Goal: Information Seeking & Learning: Learn about a topic

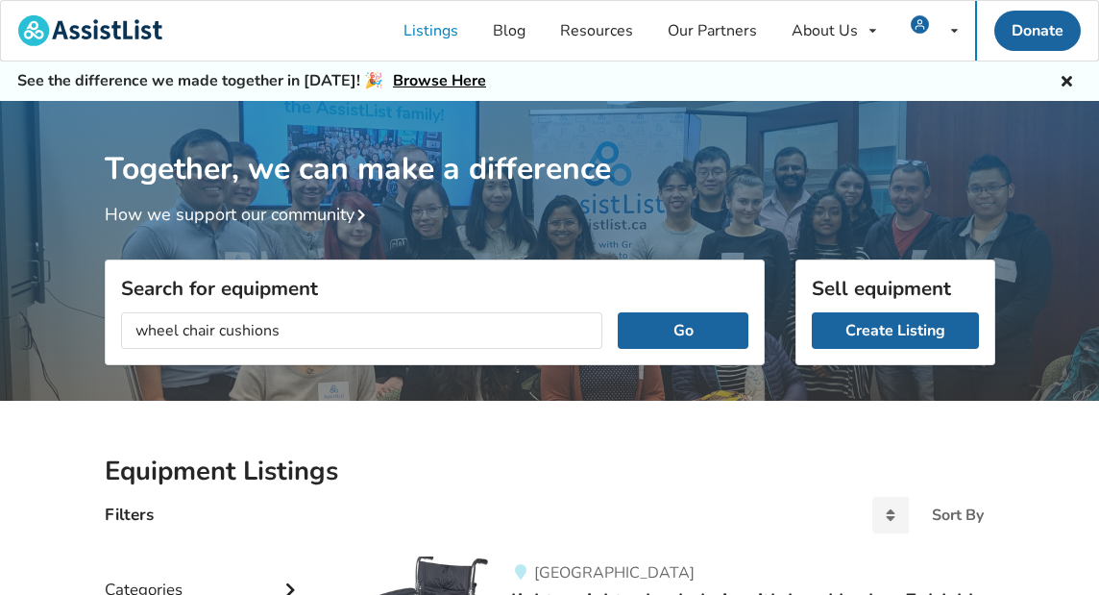
click at [683, 329] on button "Go" at bounding box center [683, 330] width 130 height 36
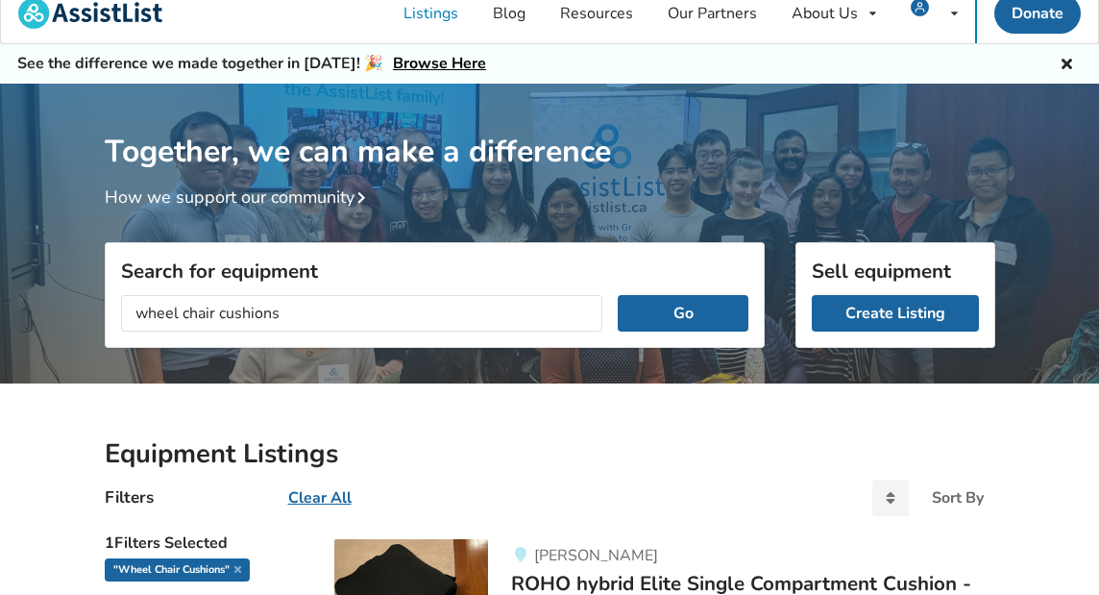
scroll to position [33, 0]
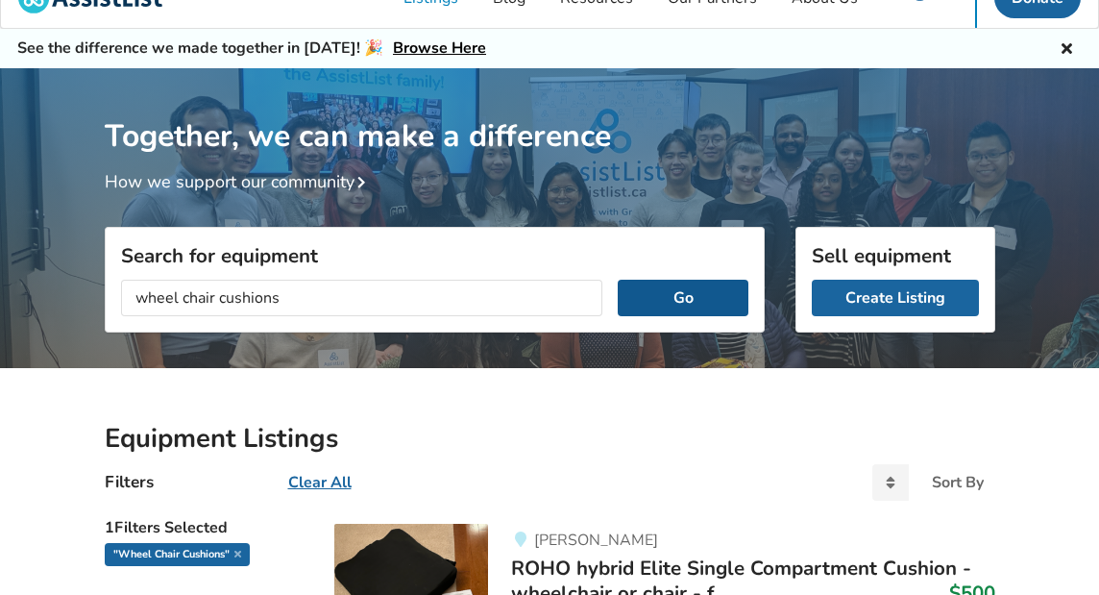
click at [687, 291] on button "Go" at bounding box center [683, 298] width 130 height 36
click at [688, 290] on button "Go" at bounding box center [683, 298] width 130 height 36
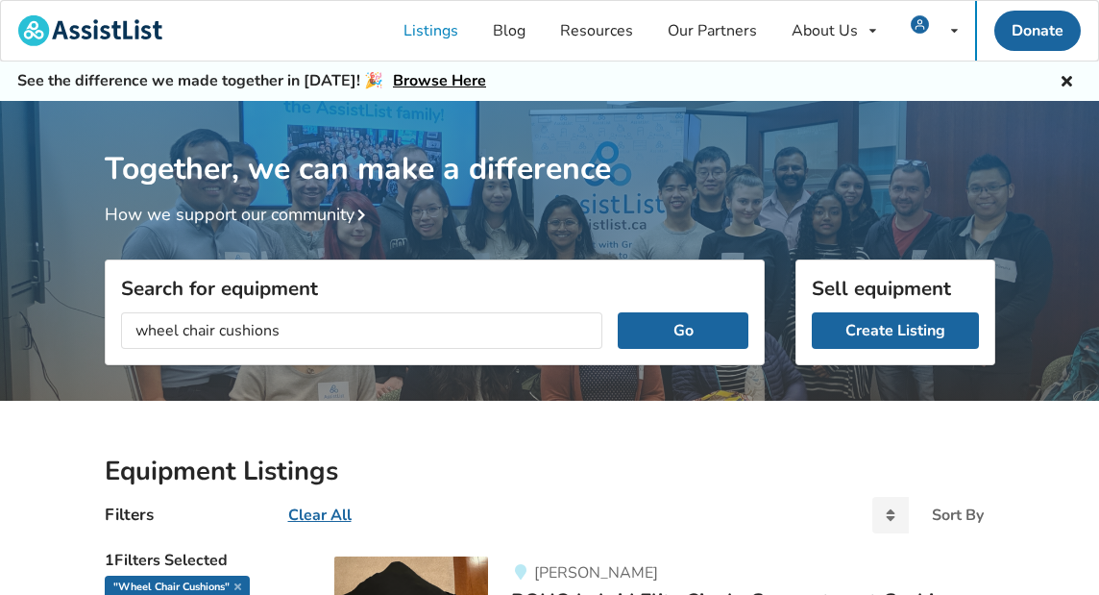
scroll to position [0, 0]
click at [183, 320] on input "wheel chair cushions" at bounding box center [362, 330] width 482 height 36
click at [664, 326] on button "Go" at bounding box center [683, 330] width 130 height 36
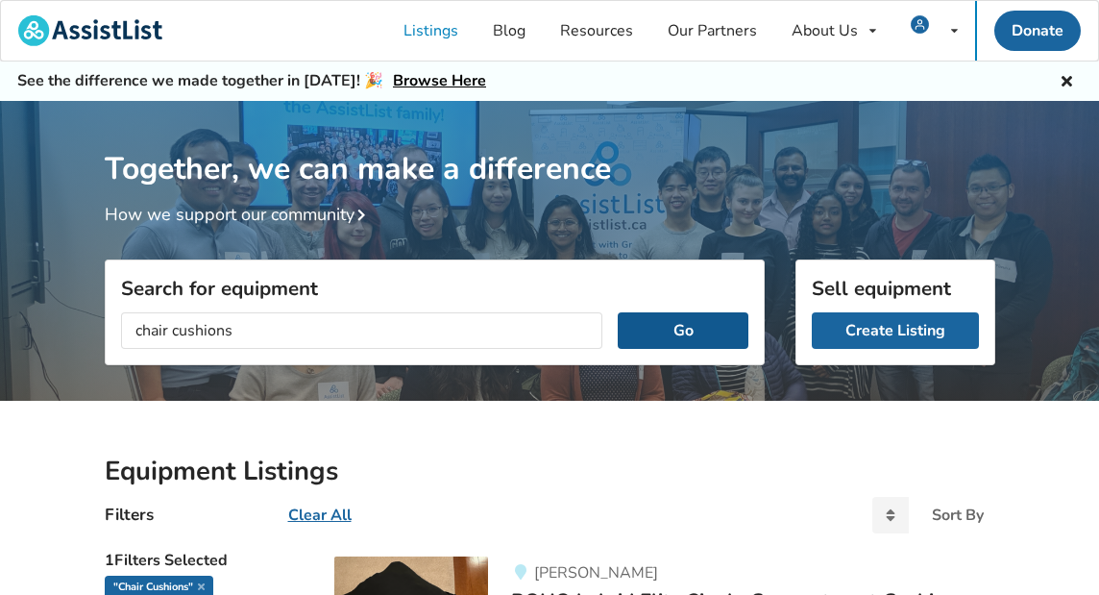
click at [677, 331] on button "Go" at bounding box center [683, 330] width 130 height 36
click at [173, 329] on input "chair cushions" at bounding box center [362, 330] width 482 height 36
type input "cushions"
click at [673, 336] on button "Go" at bounding box center [683, 330] width 130 height 36
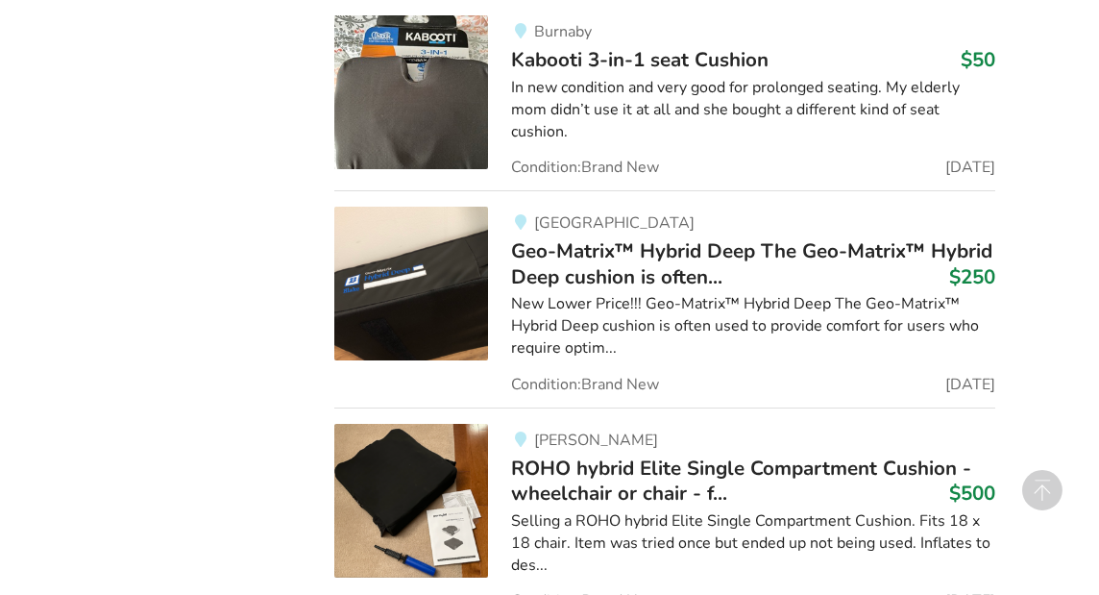
scroll to position [1885, 0]
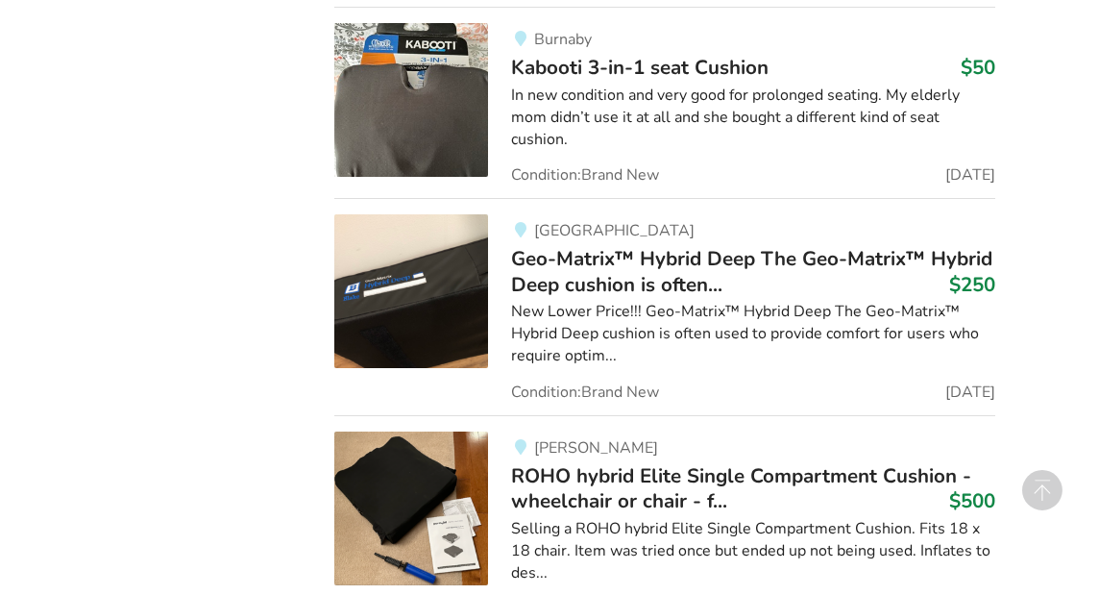
click at [717, 245] on span "Geo-Matrix™ Hybrid Deep The Geo-Matrix™ Hybrid Deep cushion is often..." at bounding box center [751, 271] width 481 height 52
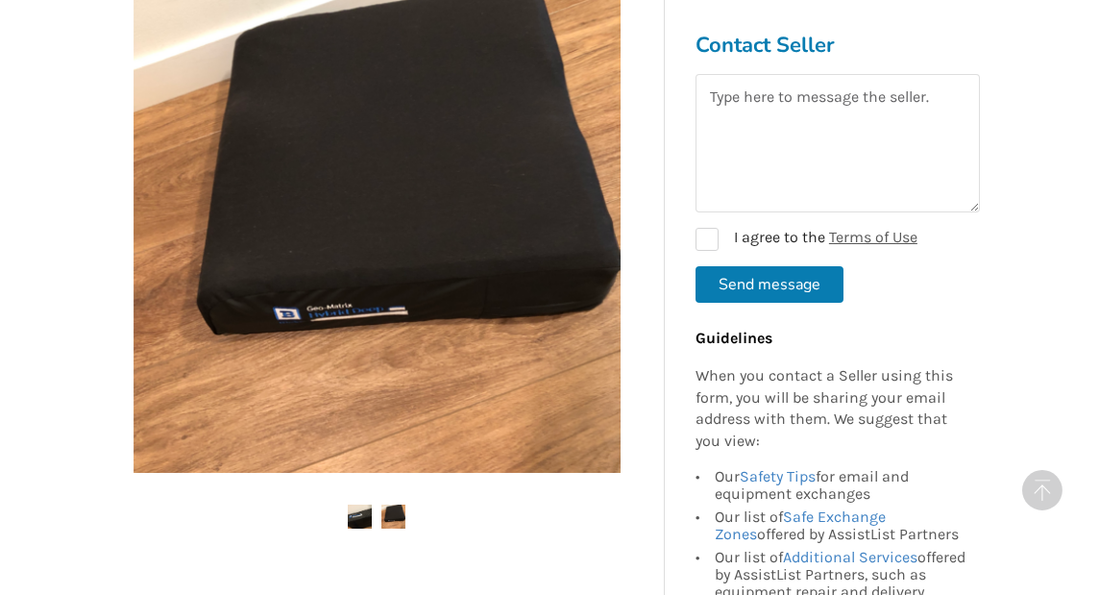
scroll to position [583, 0]
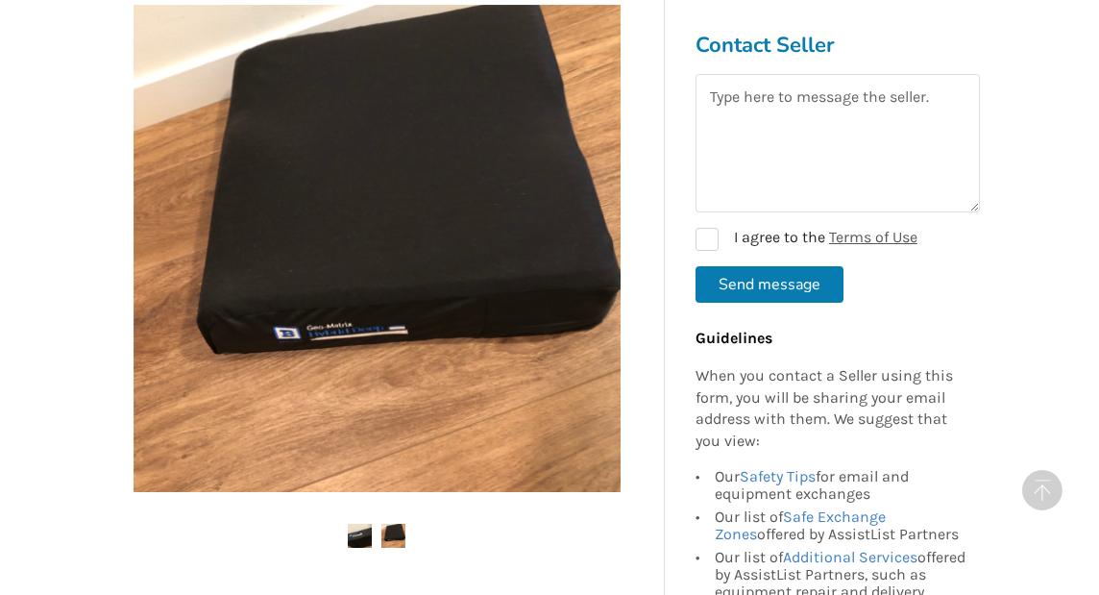
click at [404, 526] on img at bounding box center [393, 535] width 24 height 24
click at [390, 526] on img at bounding box center [393, 535] width 24 height 24
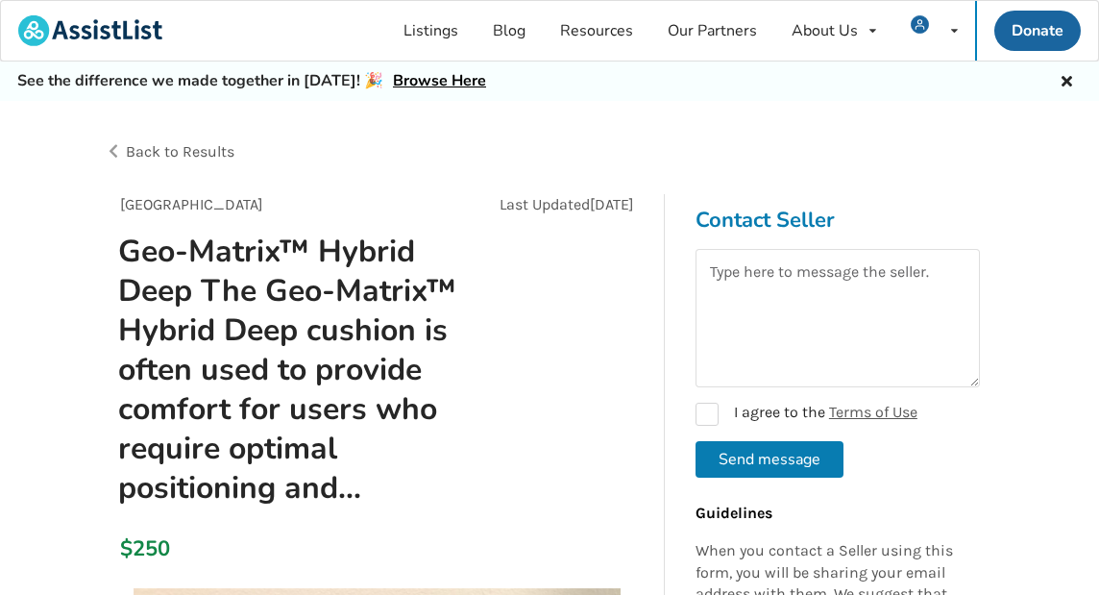
scroll to position [0, 0]
